Goal: Navigation & Orientation: Find specific page/section

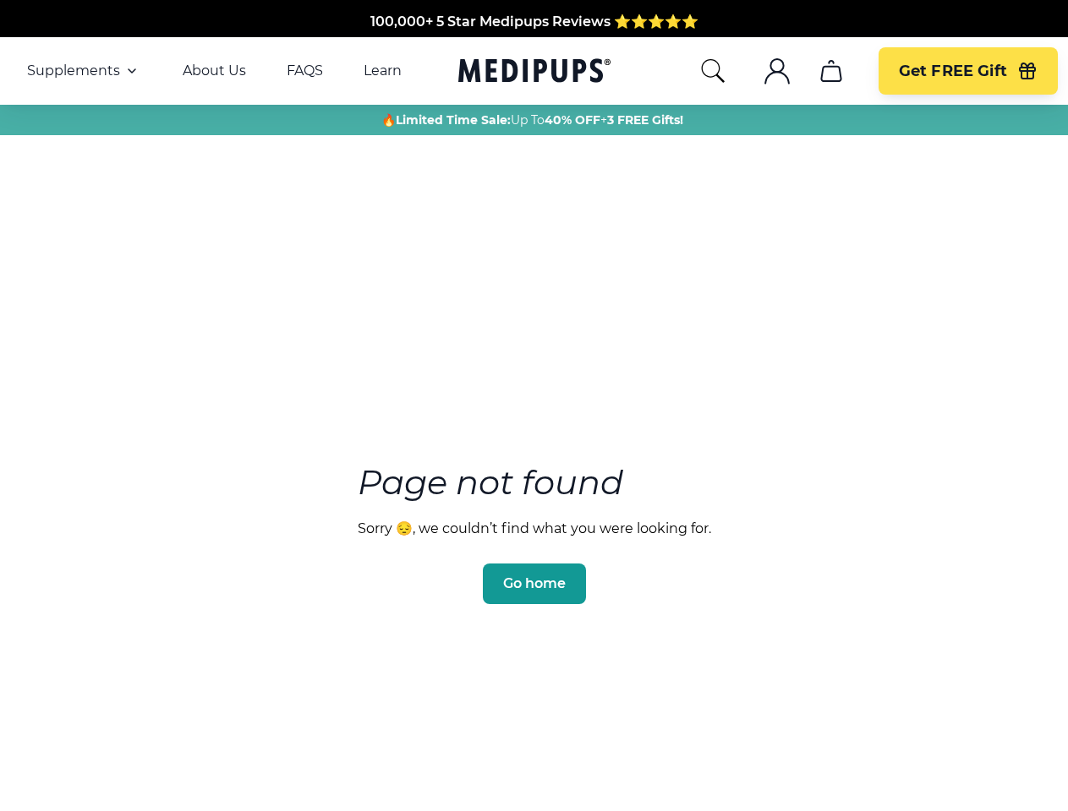
click at [533, 406] on section "Page not found Sorry 😔, we couldn’t find what you were looking for. Go home" at bounding box center [534, 493] width 1068 height 649
click at [84, 71] on span "Supplements" at bounding box center [73, 71] width 93 height 17
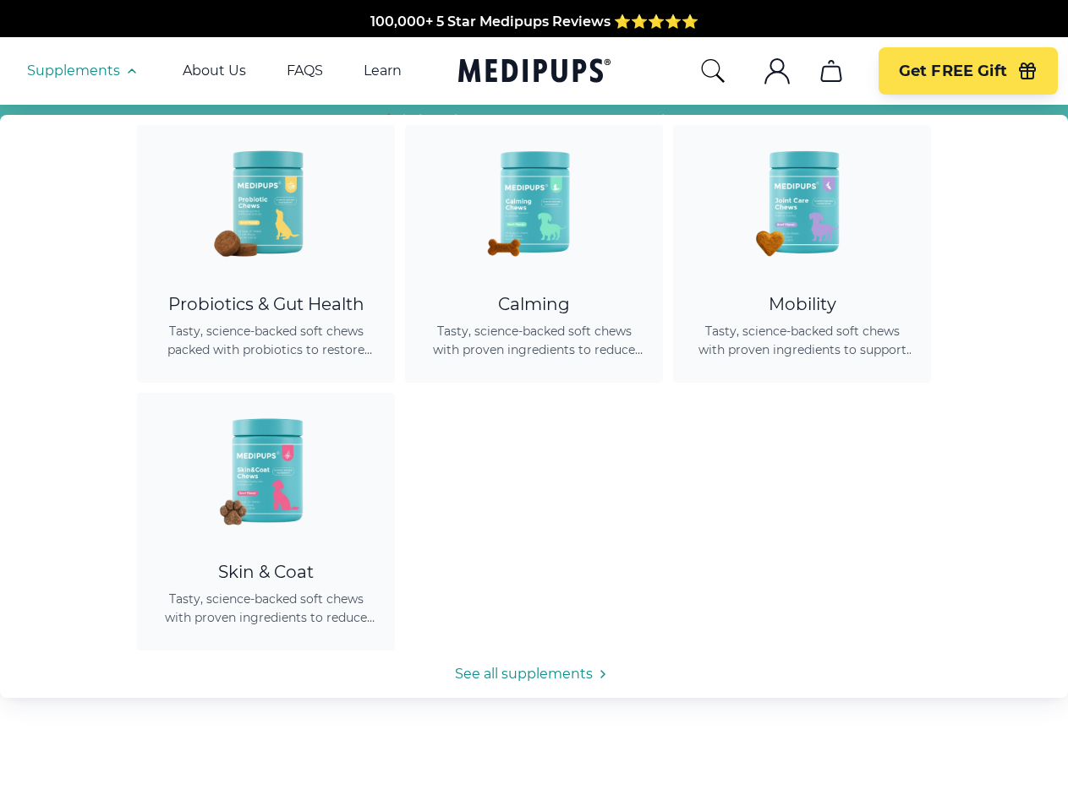
click at [130, 71] on icon "button" at bounding box center [132, 71] width 20 height 20
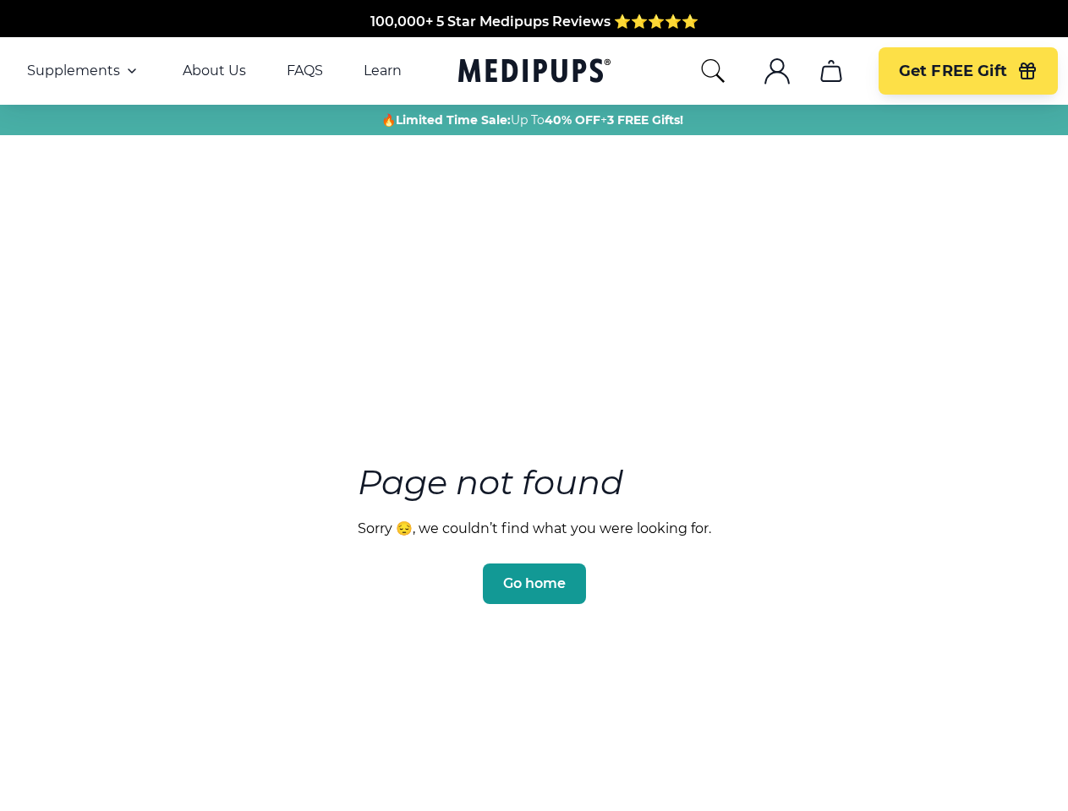
click at [712, 71] on icon "search" at bounding box center [712, 70] width 27 height 27
click at [776, 71] on icon ".cls-1{fill:none;stroke:currentColor;stroke-miterlimit:10;stroke-width:1.5px;}" at bounding box center [776, 70] width 27 height 27
click at [830, 71] on icon "cart" at bounding box center [830, 70] width 27 height 27
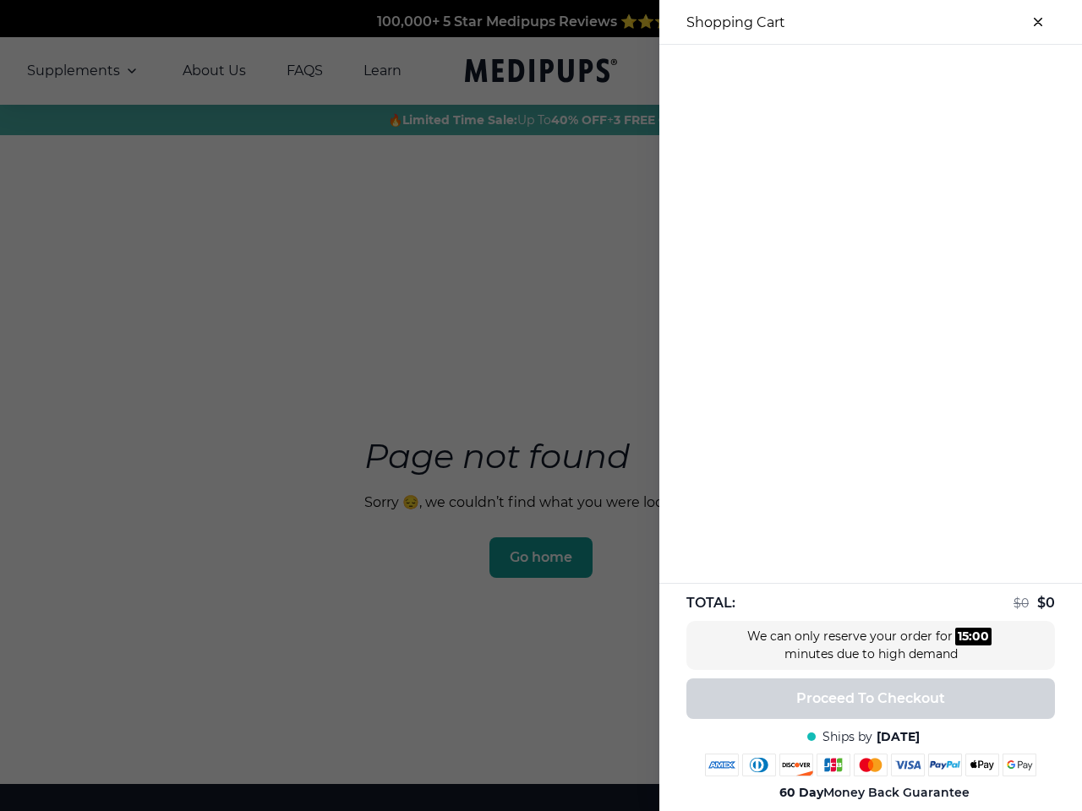
click at [830, 71] on div at bounding box center [870, 59] width 423 height 28
click at [967, 71] on div at bounding box center [870, 59] width 423 height 28
